Goal: Complete application form

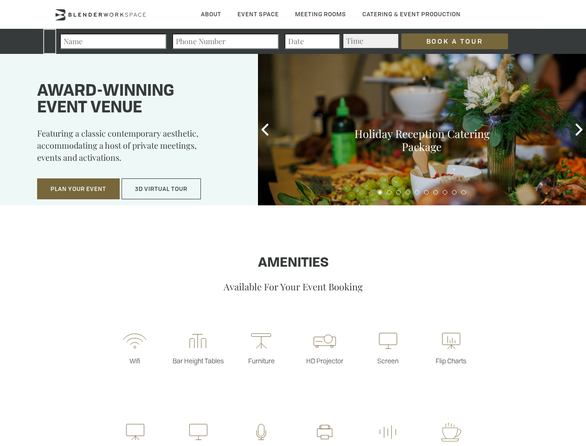
click at [447, 41] on input "Book a Tour" at bounding box center [455, 41] width 107 height 16
click at [78, 189] on button "Plan Your Event" at bounding box center [78, 188] width 83 height 21
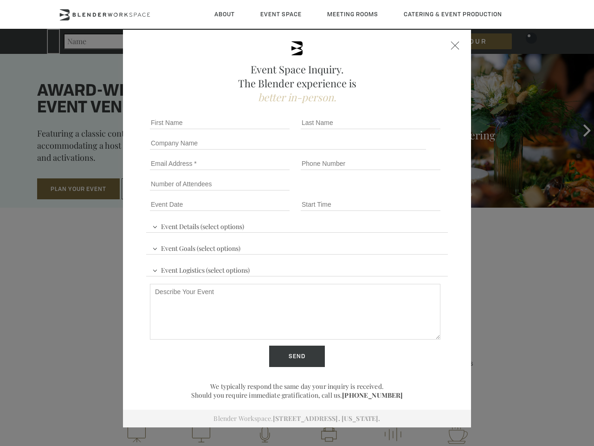
click at [162, 189] on input "Number of Attendees" at bounding box center [220, 183] width 140 height 13
click at [265, 130] on div "First name *" at bounding box center [221, 122] width 151 height 20
click at [579, 130] on div "Event Space Inquiry. The Blender experience is better in-person. Event Details …" at bounding box center [297, 223] width 594 height 446
click at [380, 192] on fieldset "Number of Attendees Budget Range" at bounding box center [297, 184] width 302 height 20
click at [389, 192] on fieldset "Number of Attendees Budget Range" at bounding box center [297, 184] width 302 height 20
